Goal: Transaction & Acquisition: Purchase product/service

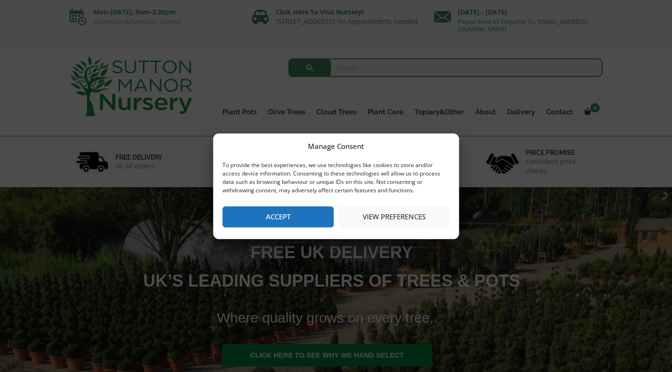
click at [321, 220] on button "Accept" at bounding box center [277, 216] width 111 height 21
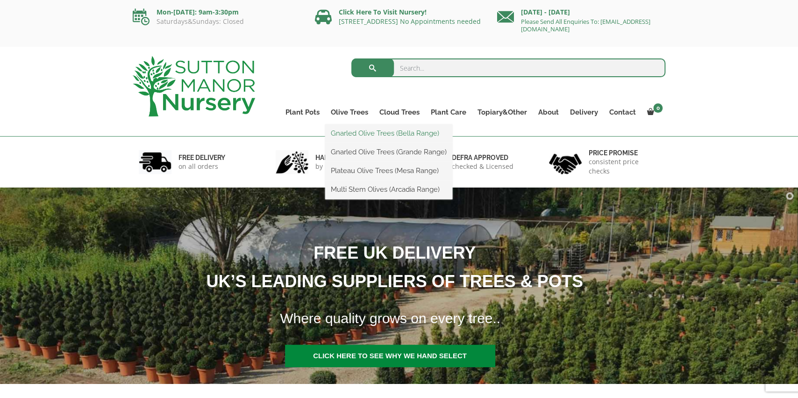
click at [353, 137] on link "Gnarled Olive Trees (Bella Range)" at bounding box center [388, 133] width 127 height 14
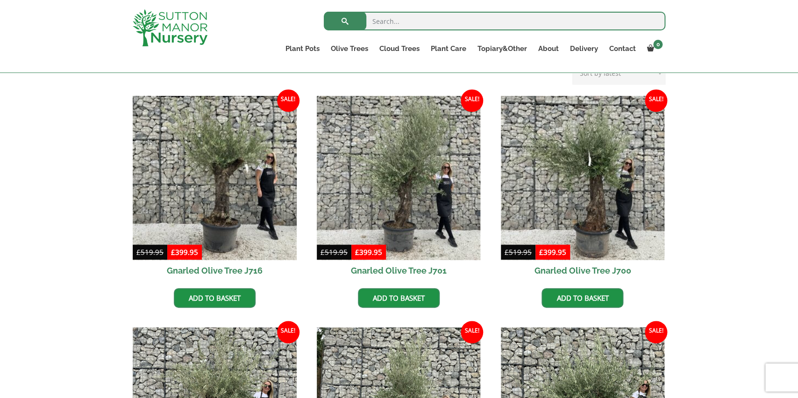
scroll to position [221, 0]
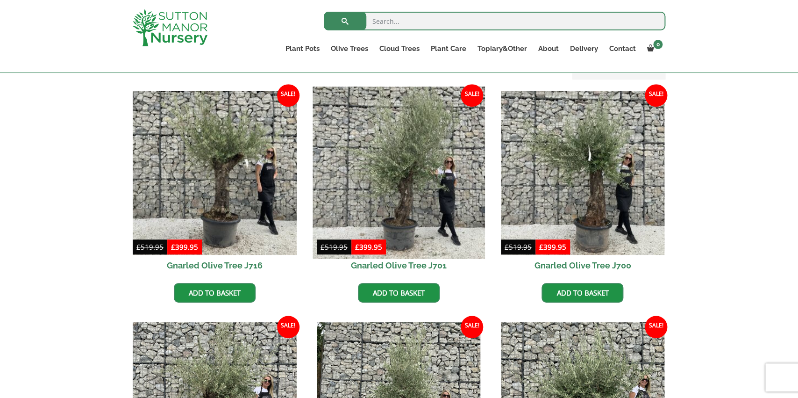
click at [402, 185] on img at bounding box center [399, 172] width 172 height 172
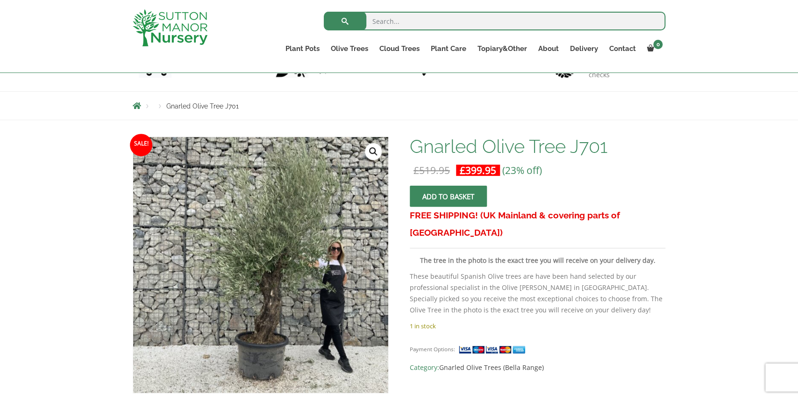
scroll to position [79, 0]
click at [448, 197] on span "submit" at bounding box center [448, 197] width 0 height 0
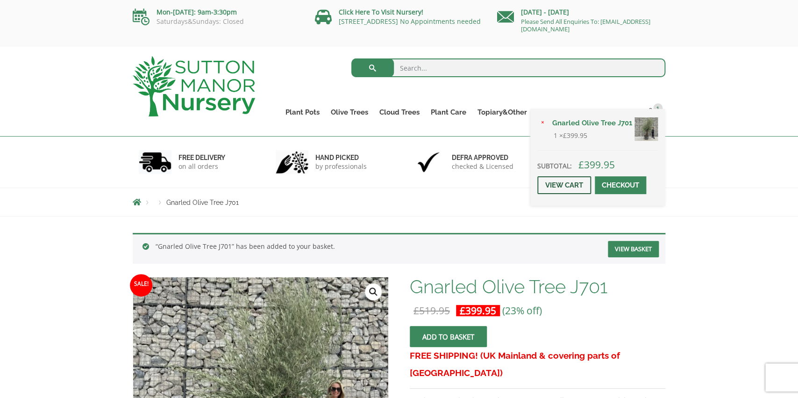
click at [581, 194] on link "View cart" at bounding box center [564, 185] width 54 height 18
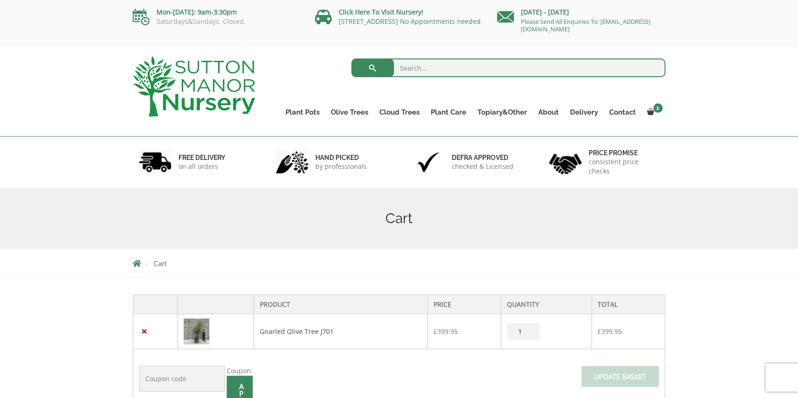
click at [225, 81] on img at bounding box center [194, 86] width 122 height 60
